Goal: Check status: Check status

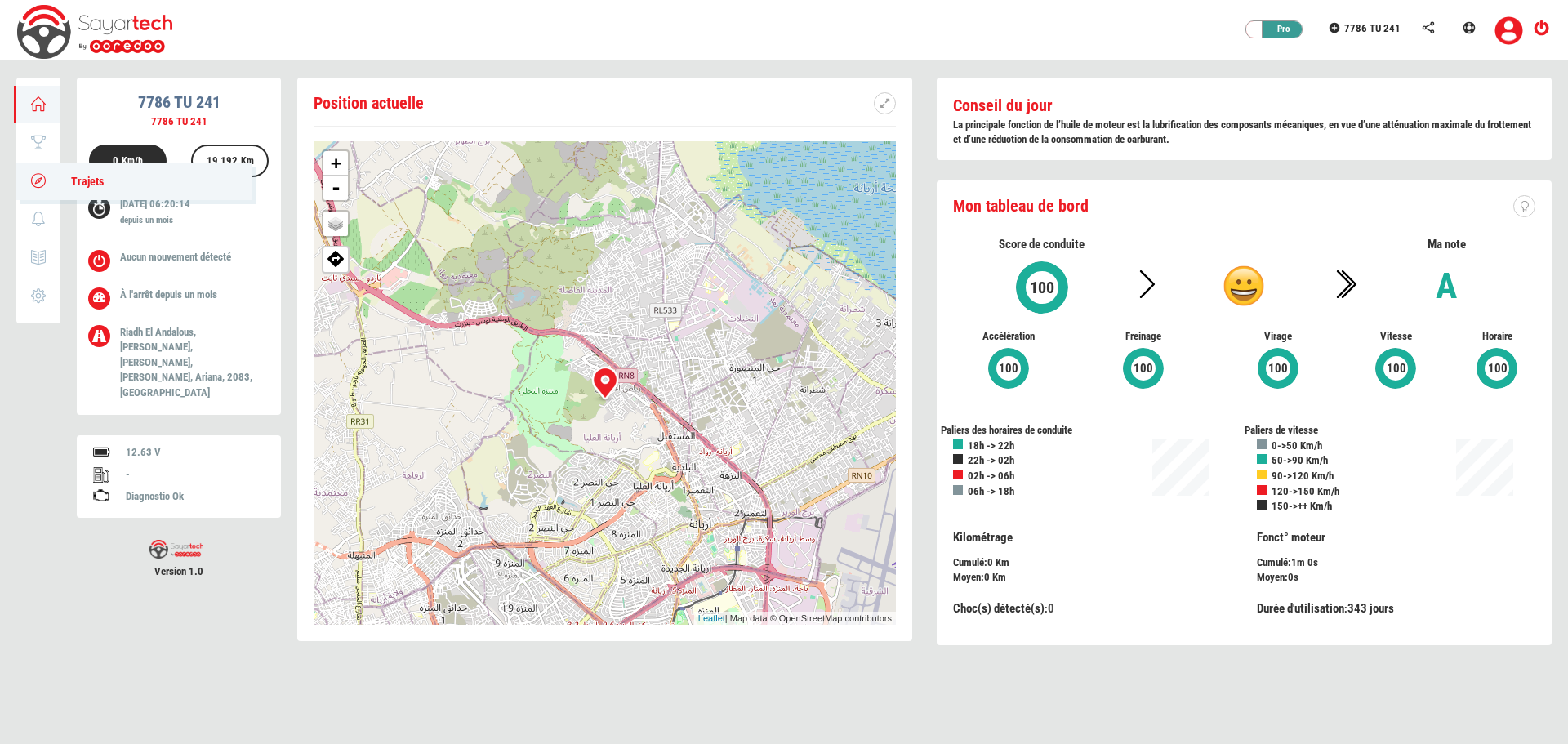
click at [32, 175] on icon at bounding box center [39, 181] width 19 height 11
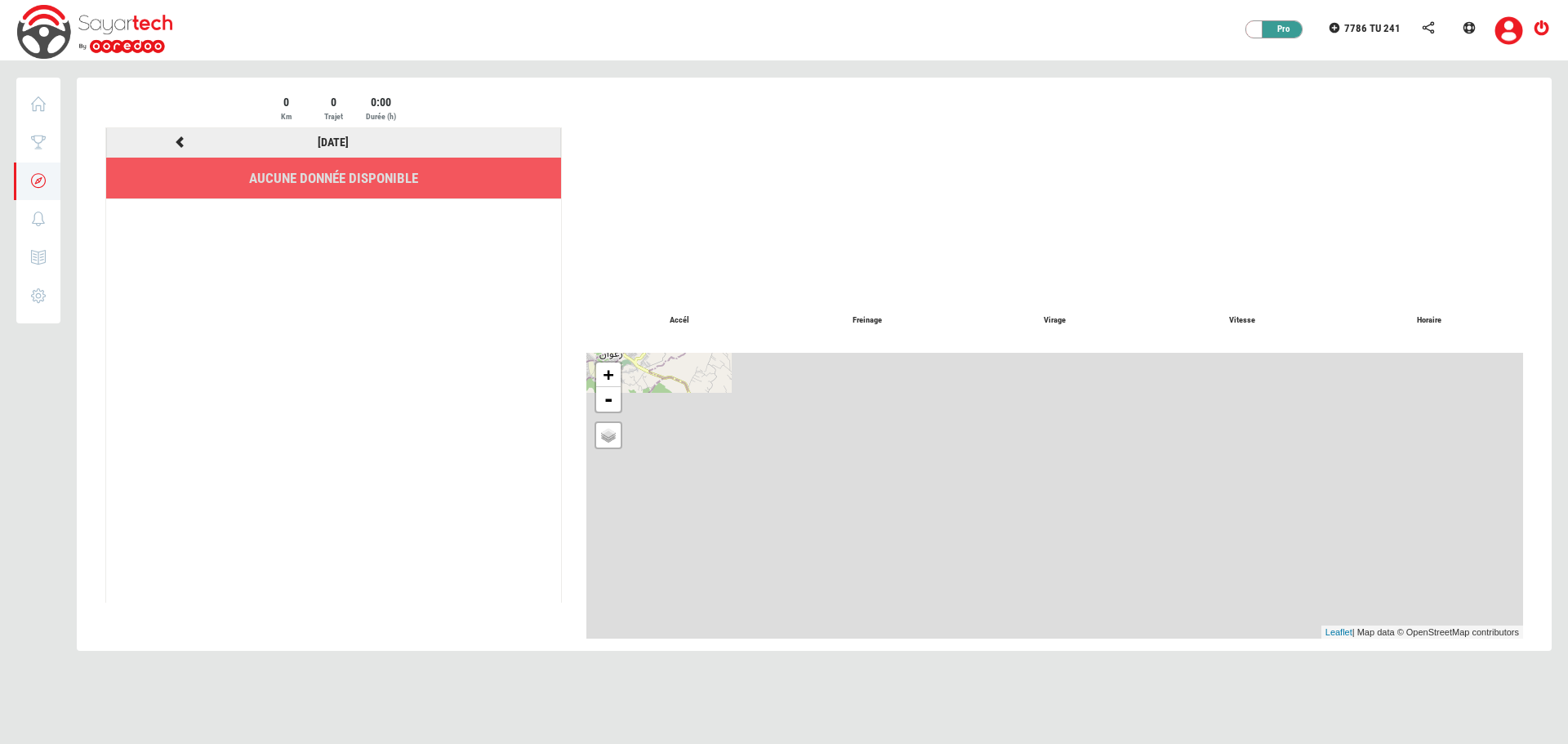
click at [179, 139] on icon at bounding box center [180, 142] width 15 height 11
click at [176, 140] on icon at bounding box center [180, 142] width 15 height 11
click at [176, 140] on div at bounding box center [814, 374] width 1475 height 594
click at [176, 140] on icon at bounding box center [180, 142] width 15 height 11
click at [36, 106] on icon at bounding box center [39, 104] width 19 height 11
